Goal: Navigation & Orientation: Find specific page/section

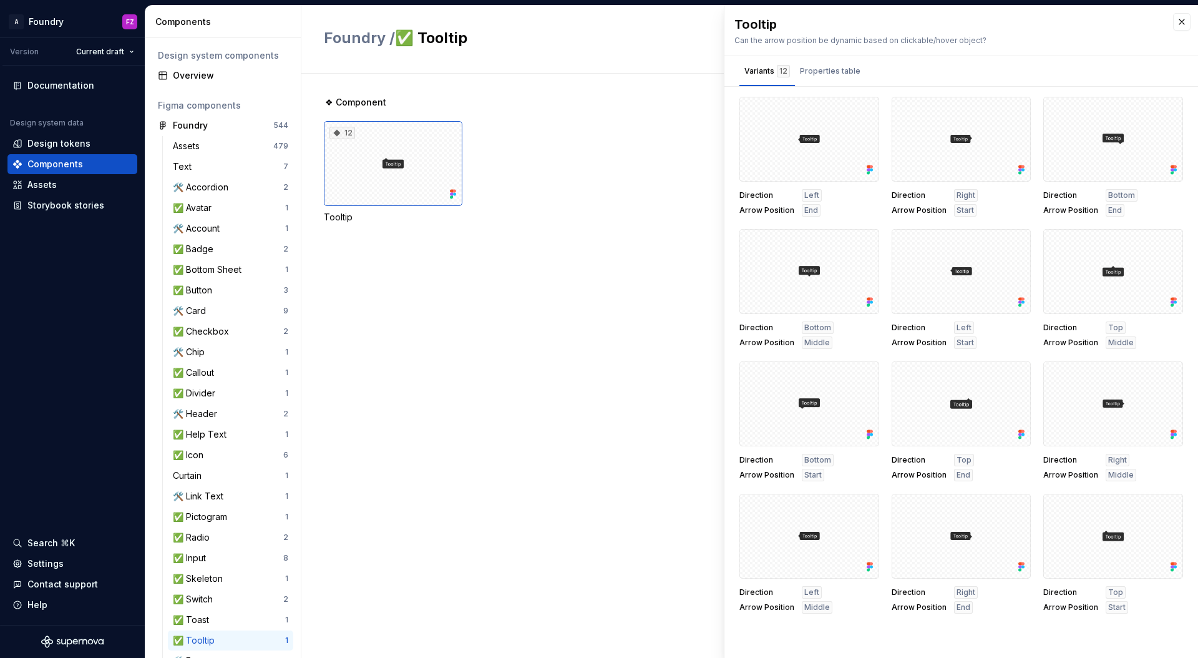
scroll to position [200, 0]
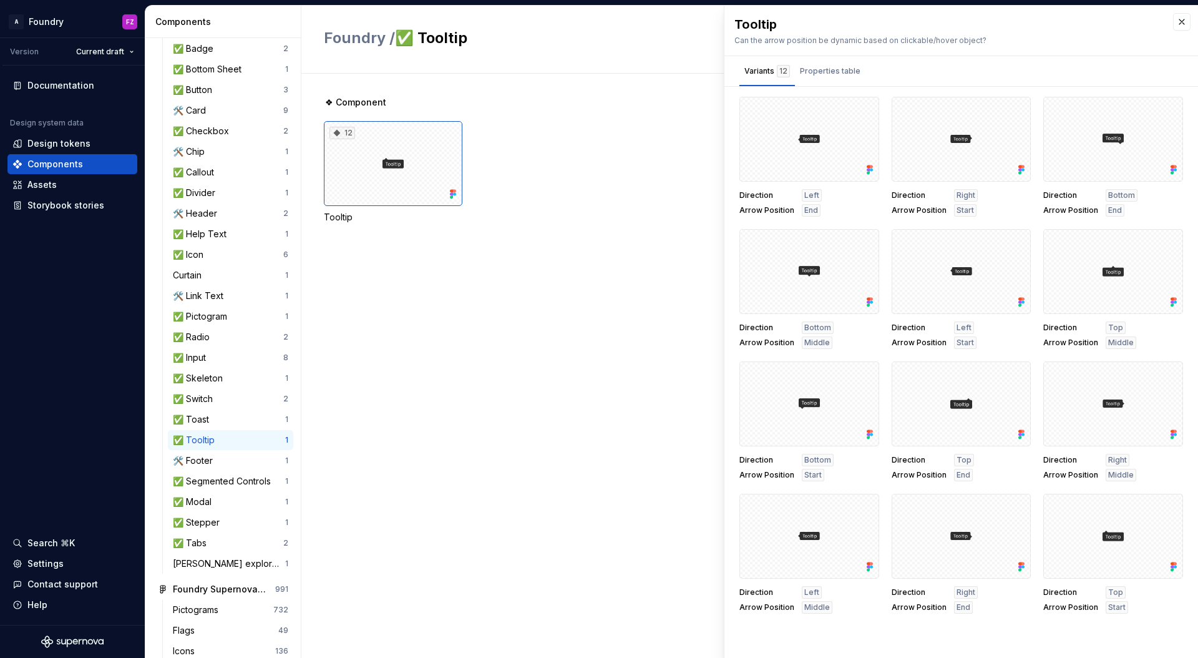
click at [442, 273] on div "❖ Component 12 Tooltip" at bounding box center [761, 366] width 874 height 584
click at [499, 271] on div "❖ Component 12 Tooltip" at bounding box center [761, 366] width 874 height 584
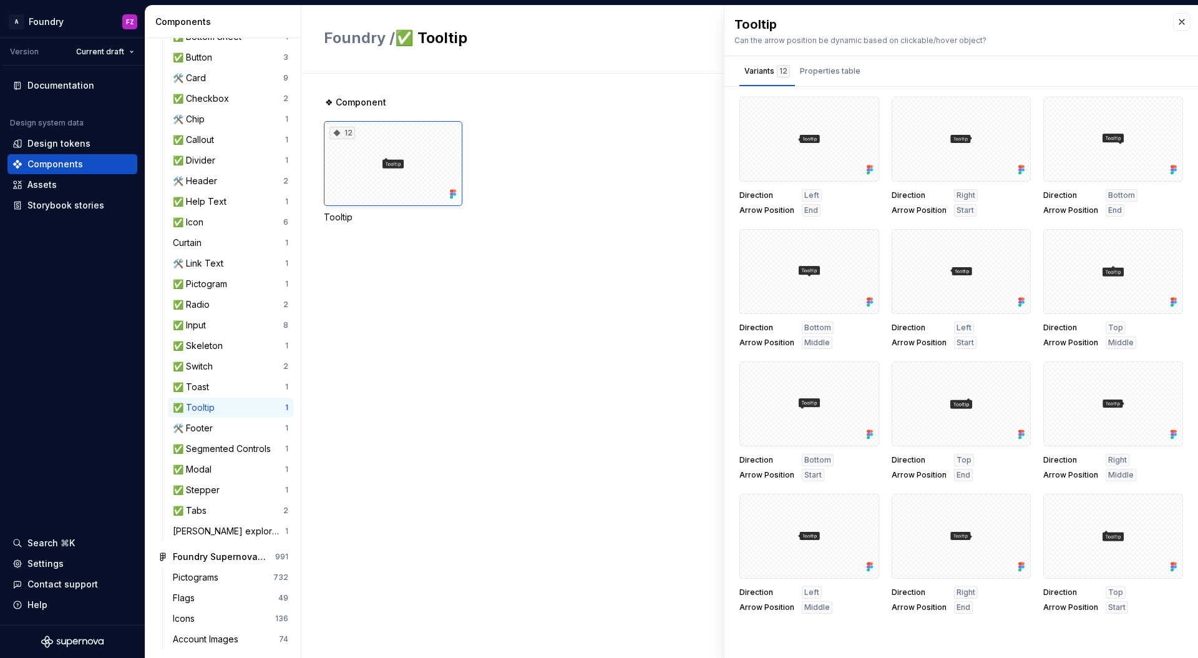
scroll to position [236, 0]
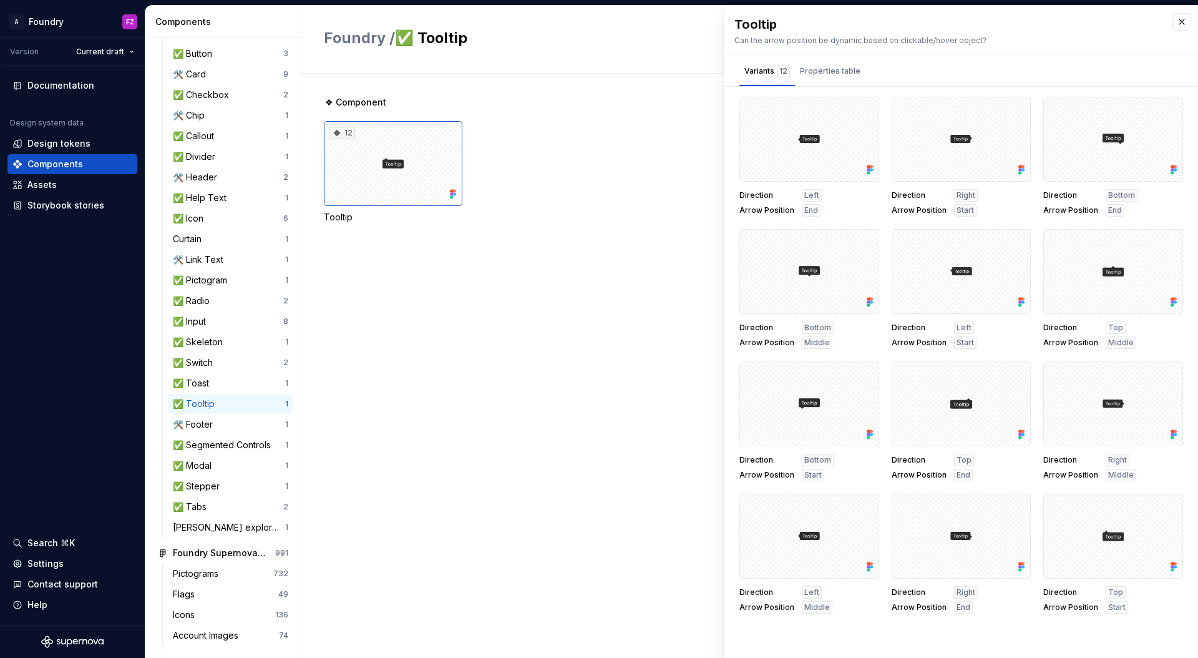
click at [392, 379] on div "❖ Component 12 Tooltip" at bounding box center [761, 366] width 874 height 584
click at [242, 422] on div "🛠️ Footer" at bounding box center [229, 424] width 112 height 12
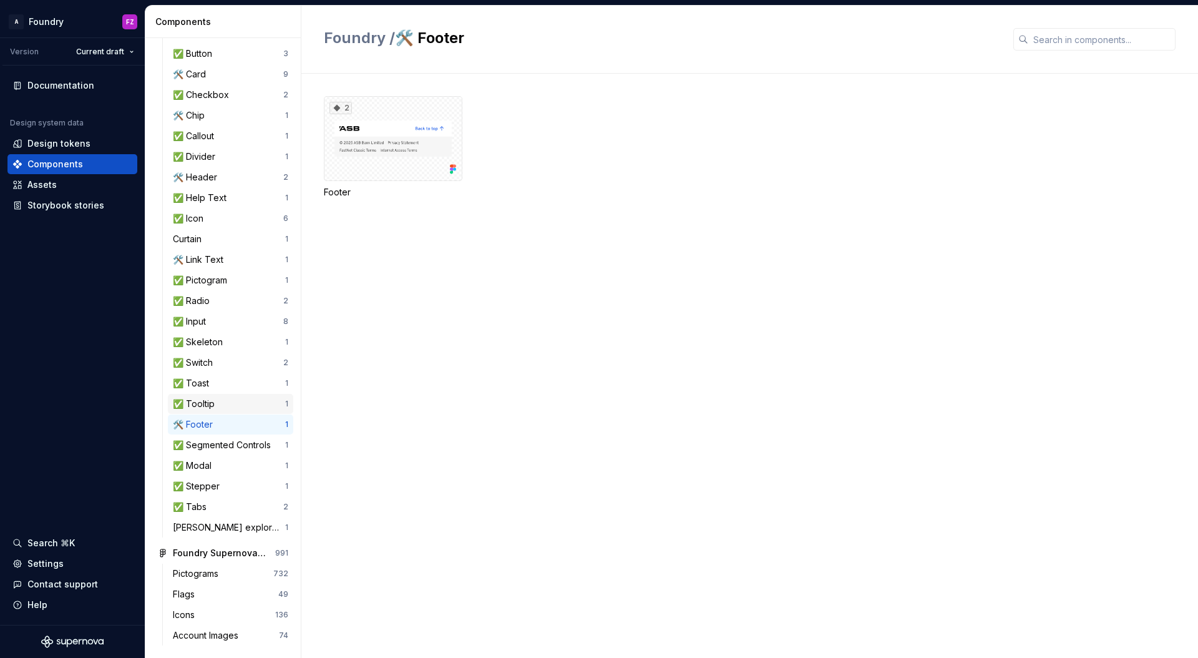
click at [248, 409] on div "✅ Tooltip" at bounding box center [229, 403] width 112 height 12
click at [524, 368] on div "❖ Component 12 Tooltip" at bounding box center [761, 366] width 874 height 584
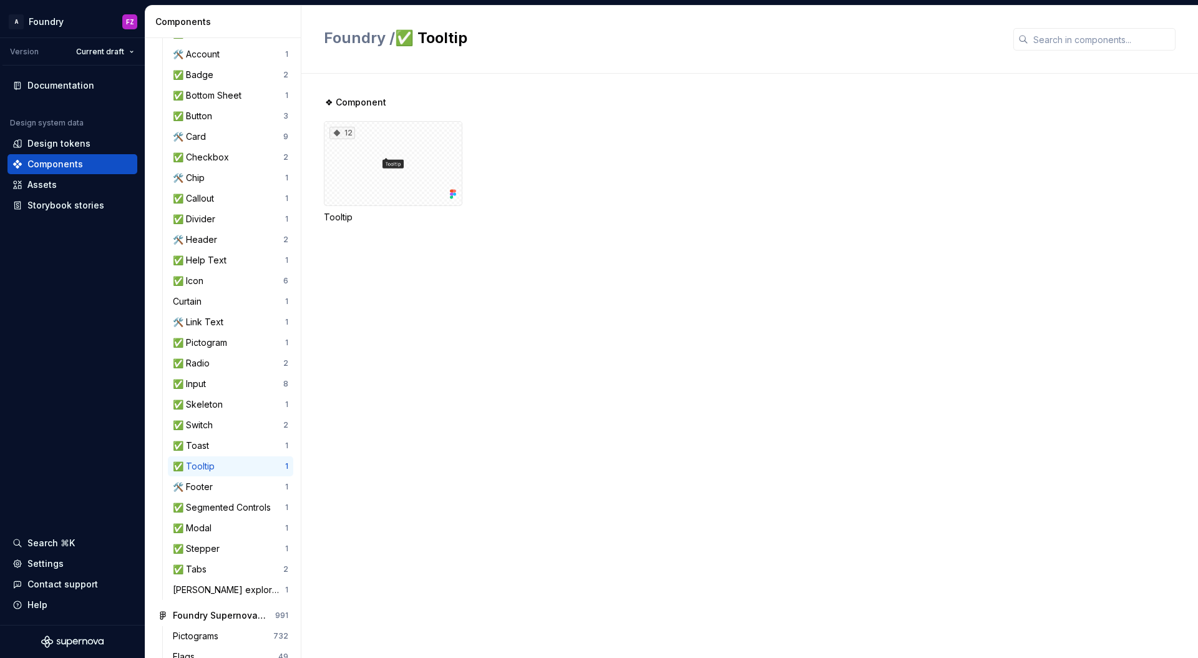
scroll to position [236, 0]
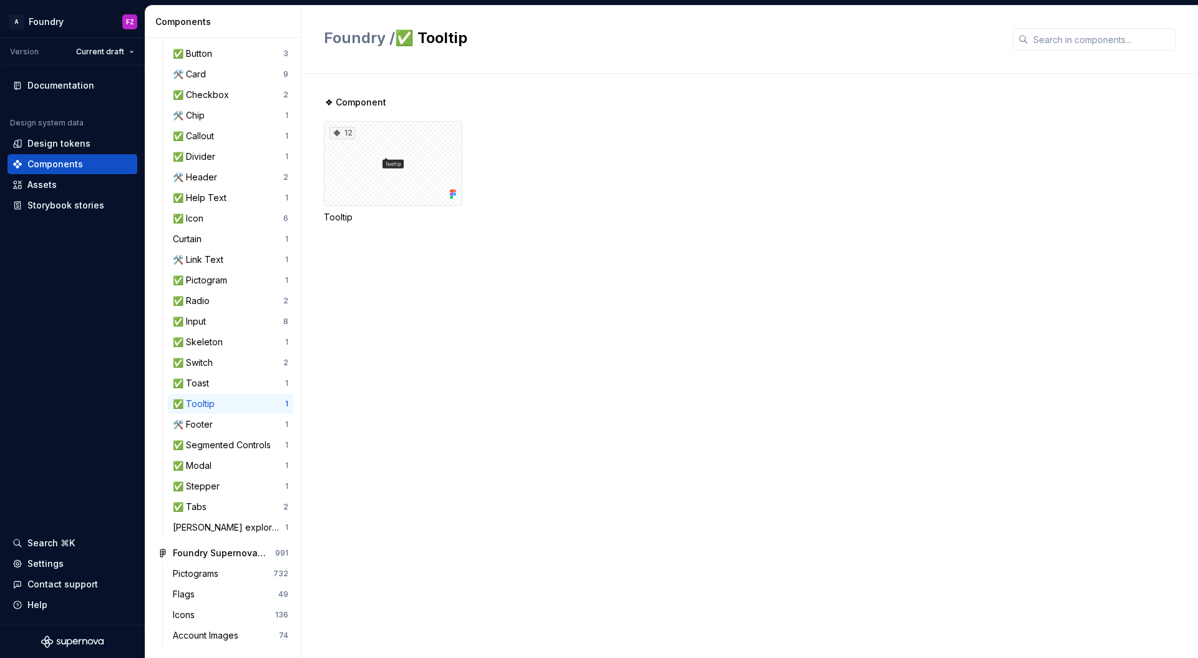
click at [402, 382] on div "❖ Component 12 Tooltip" at bounding box center [761, 366] width 874 height 584
click at [464, 424] on div "❖ Component 12 Tooltip" at bounding box center [761, 366] width 874 height 584
click at [480, 485] on div "❖ Component 12 Tooltip" at bounding box center [761, 366] width 874 height 584
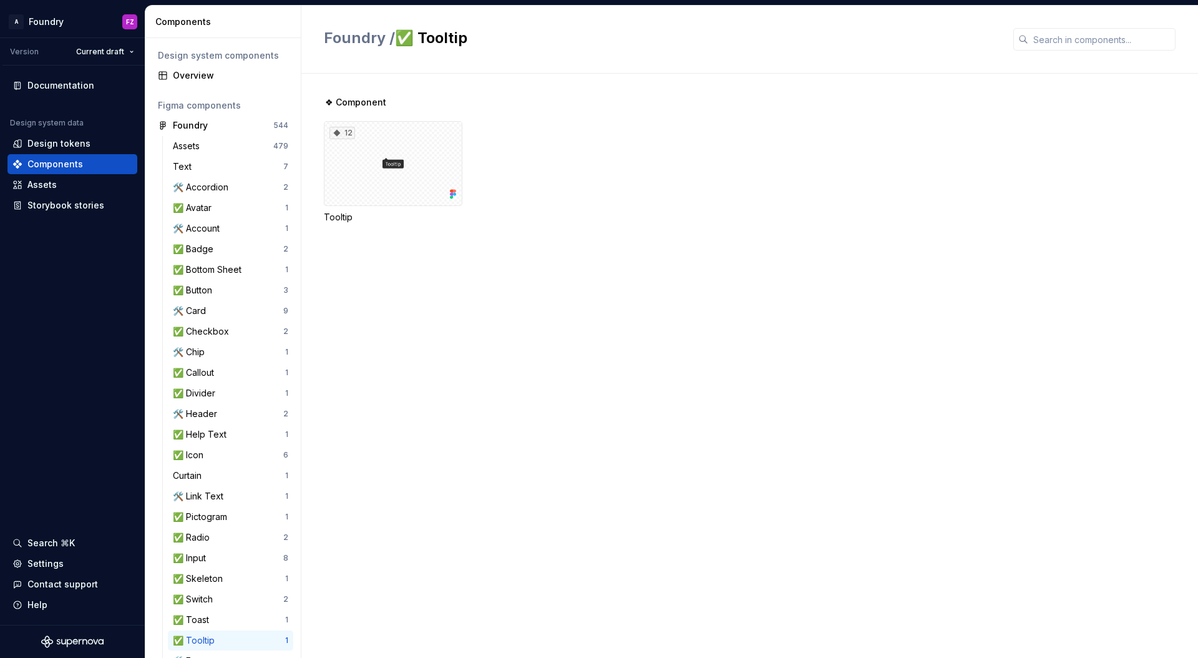
click at [580, 301] on div "❖ Component 12 Tooltip" at bounding box center [761, 366] width 874 height 584
click at [437, 195] on div "12" at bounding box center [393, 163] width 139 height 85
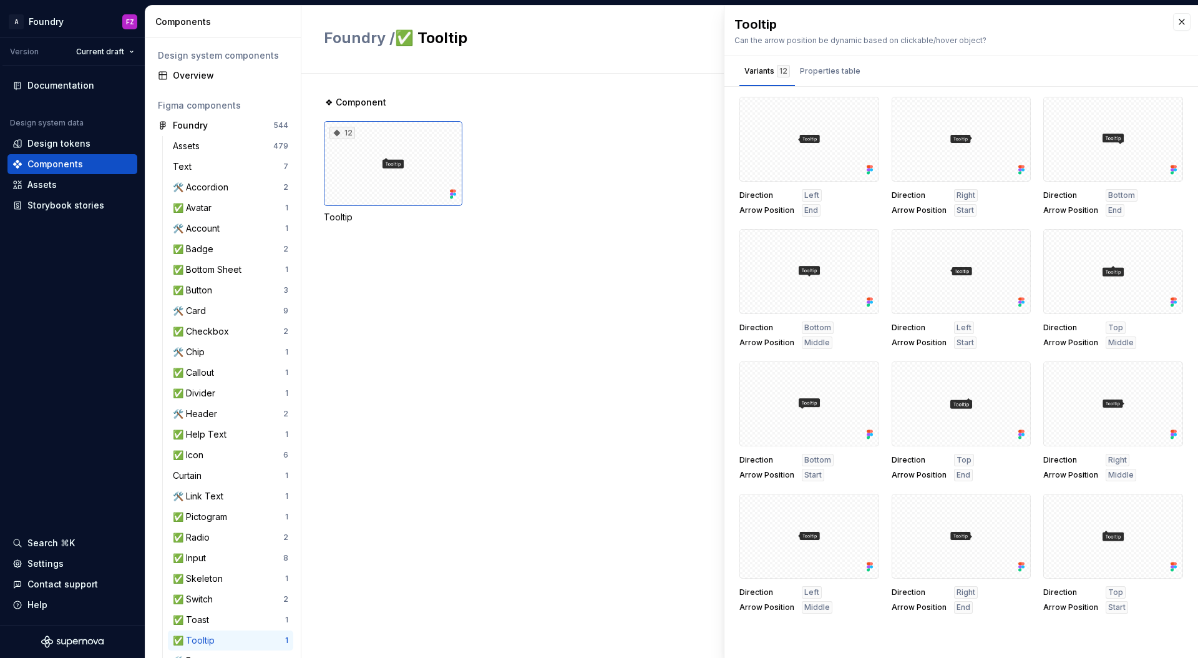
click at [655, 241] on div "❖ Component 12 Tooltip" at bounding box center [761, 174] width 874 height 157
click at [423, 307] on div "❖ Component 12 Tooltip" at bounding box center [761, 366] width 874 height 584
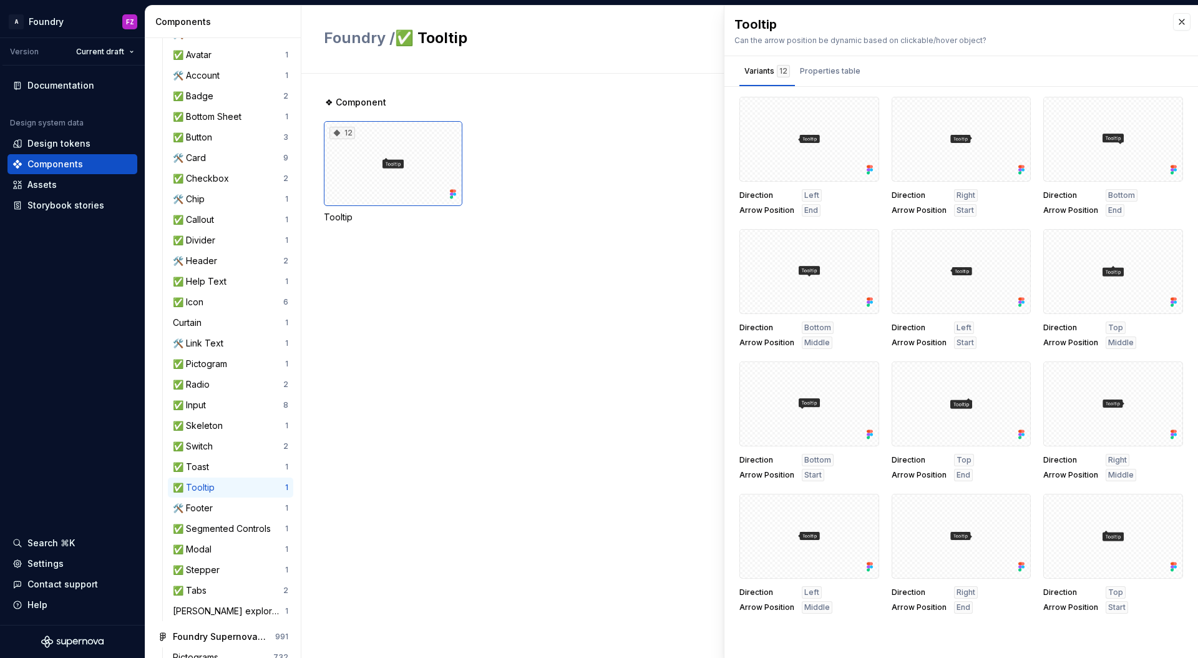
scroll to position [158, 0]
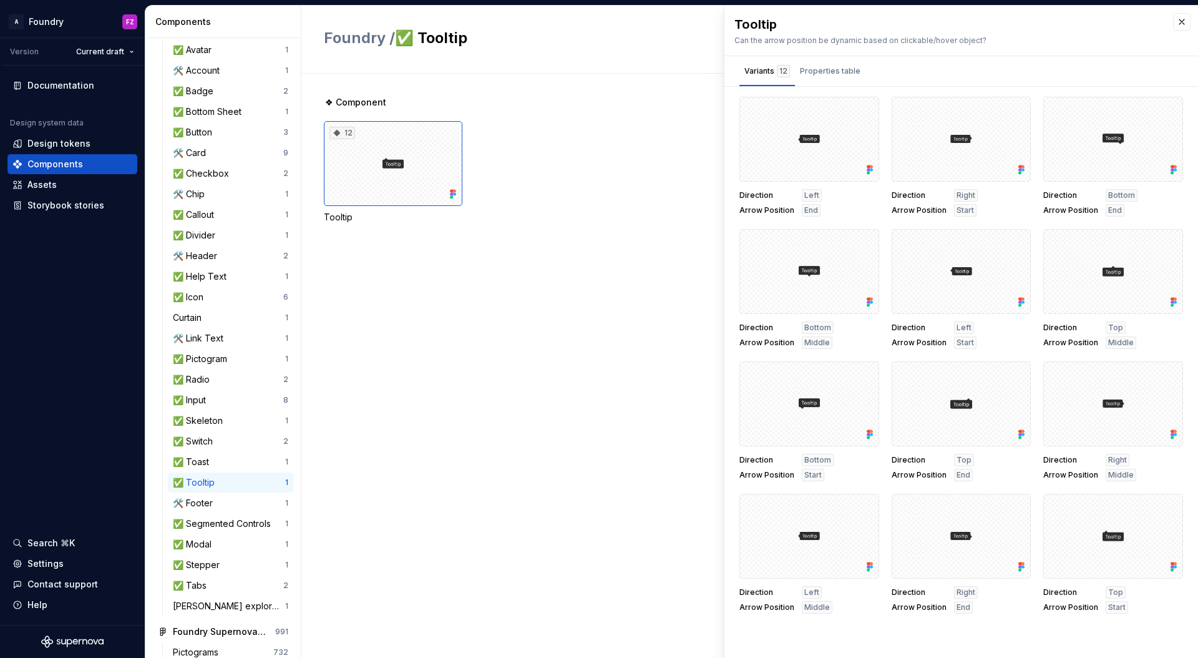
click at [557, 447] on div "❖ Component 12 Tooltip" at bounding box center [761, 366] width 874 height 584
